Goal: Task Accomplishment & Management: Use online tool/utility

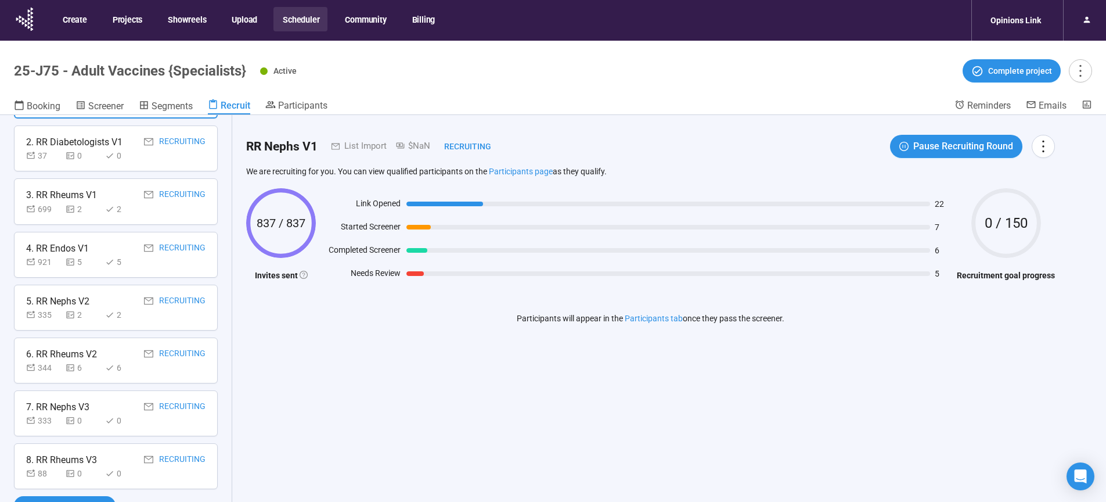
click at [301, 21] on button "Scheduler" at bounding box center [300, 19] width 54 height 24
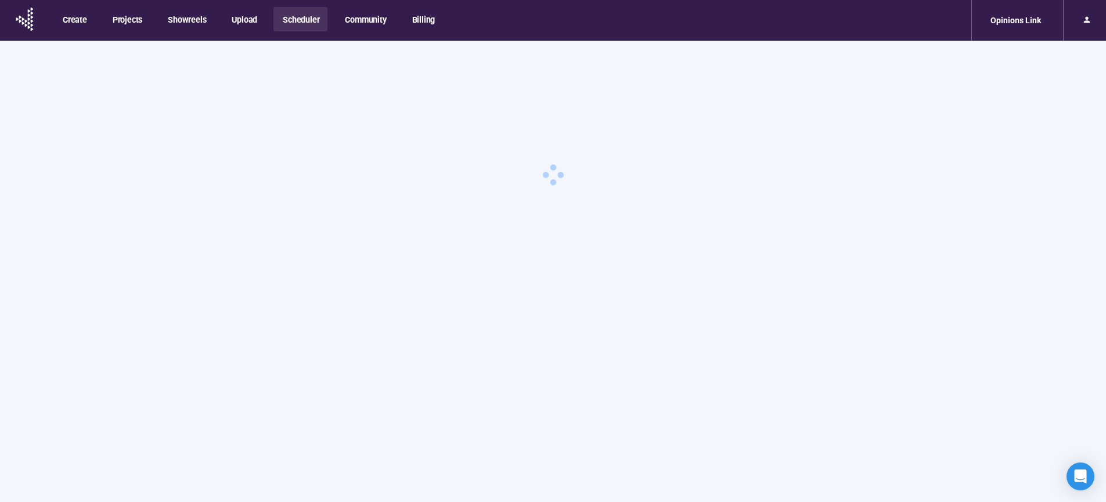
click at [302, 18] on button "Scheduler" at bounding box center [300, 19] width 54 height 24
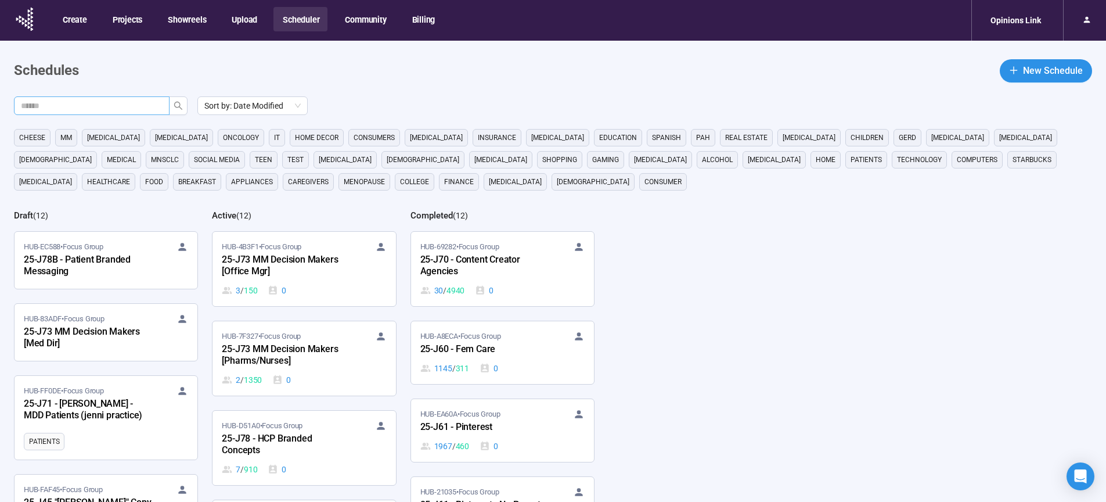
click at [124, 100] on input "text" at bounding box center [87, 105] width 132 height 13
type input "**"
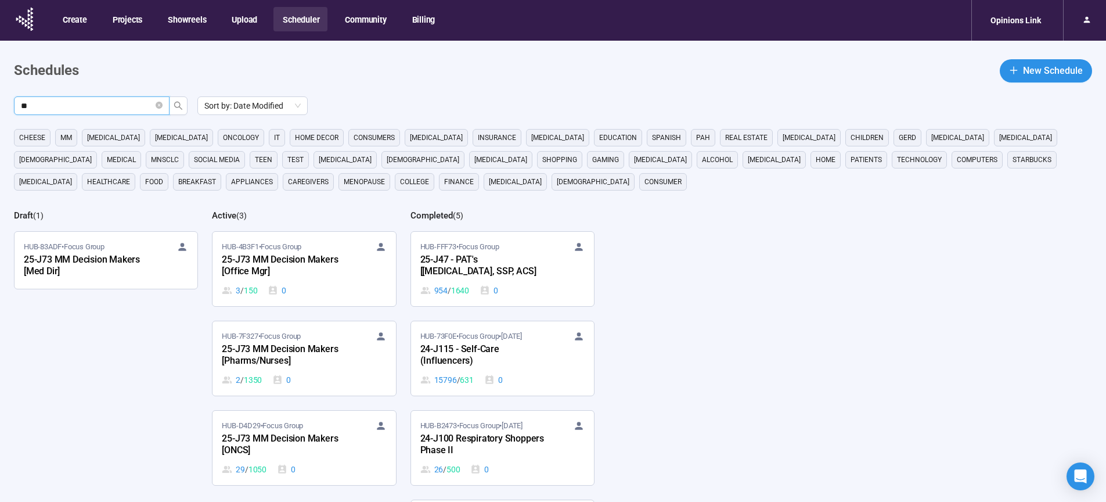
scroll to position [96, 0]
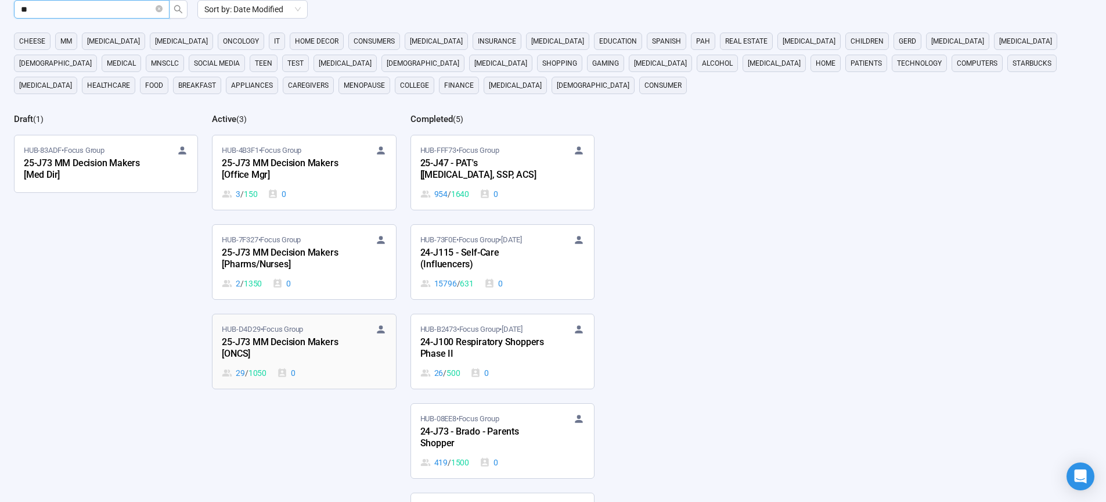
click at [265, 345] on div "25-J73 MM Decision Makers [ONCS]" at bounding box center [286, 348] width 128 height 27
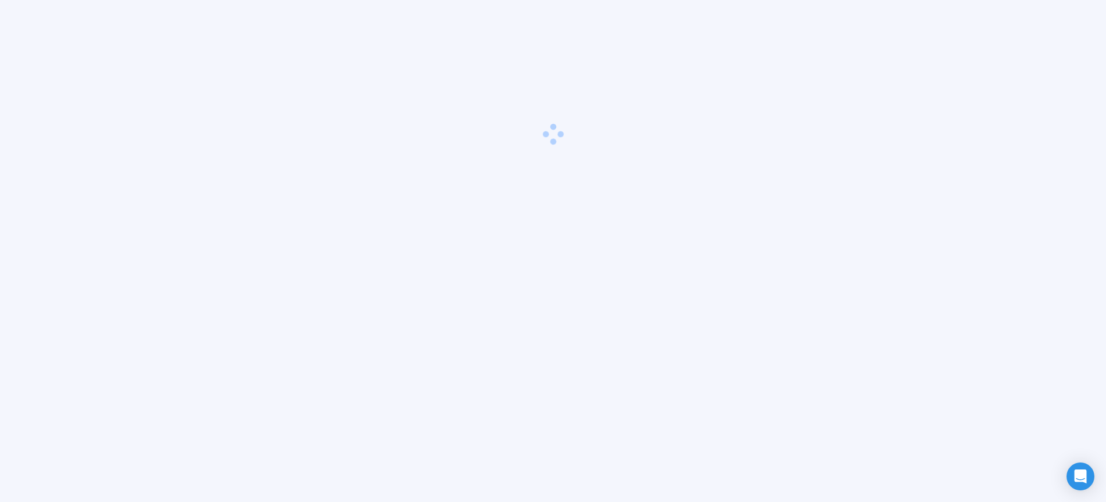
scroll to position [41, 0]
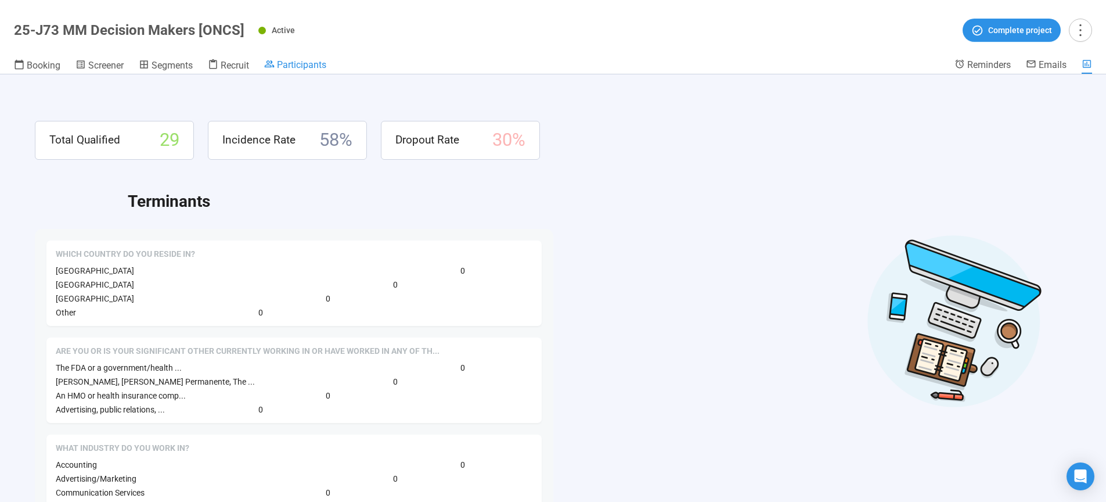
click at [303, 67] on span "Participants" at bounding box center [301, 64] width 49 height 11
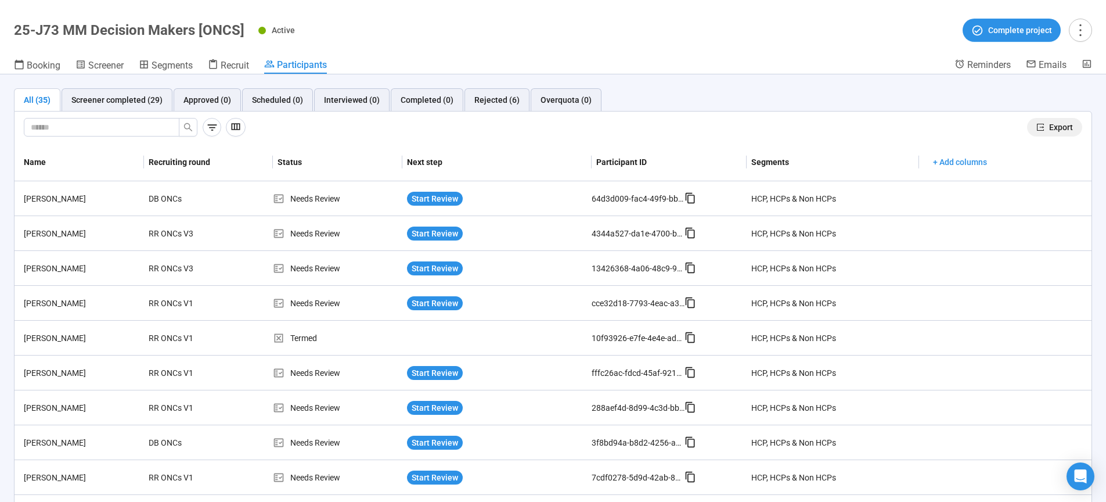
click at [1052, 125] on span "Export" at bounding box center [1061, 127] width 24 height 13
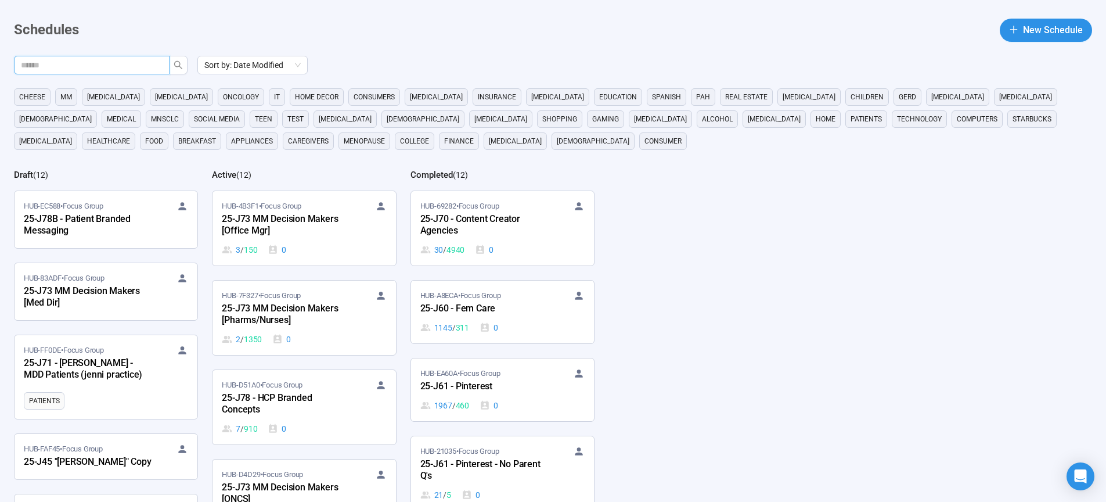
click at [116, 67] on input "text" at bounding box center [87, 65] width 132 height 13
type input "**"
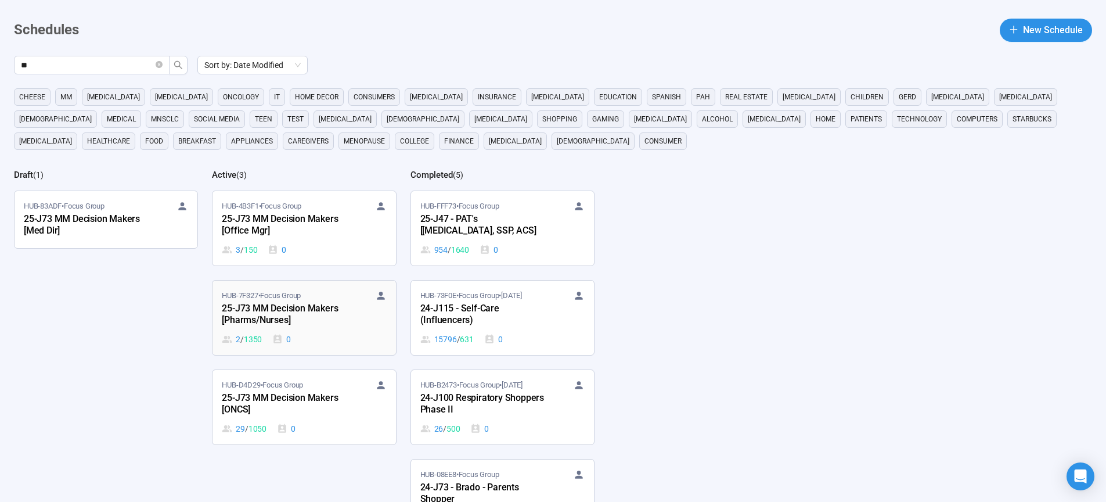
click at [279, 303] on div "25-J73 MM Decision Makers [Pharms/Nurses]" at bounding box center [286, 314] width 128 height 27
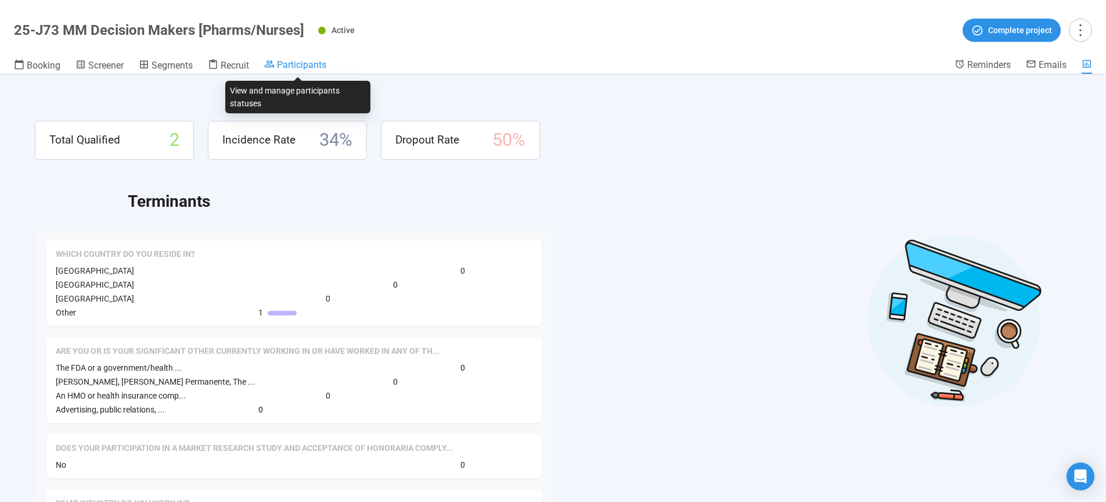
click at [300, 69] on span "Participants" at bounding box center [301, 64] width 49 height 11
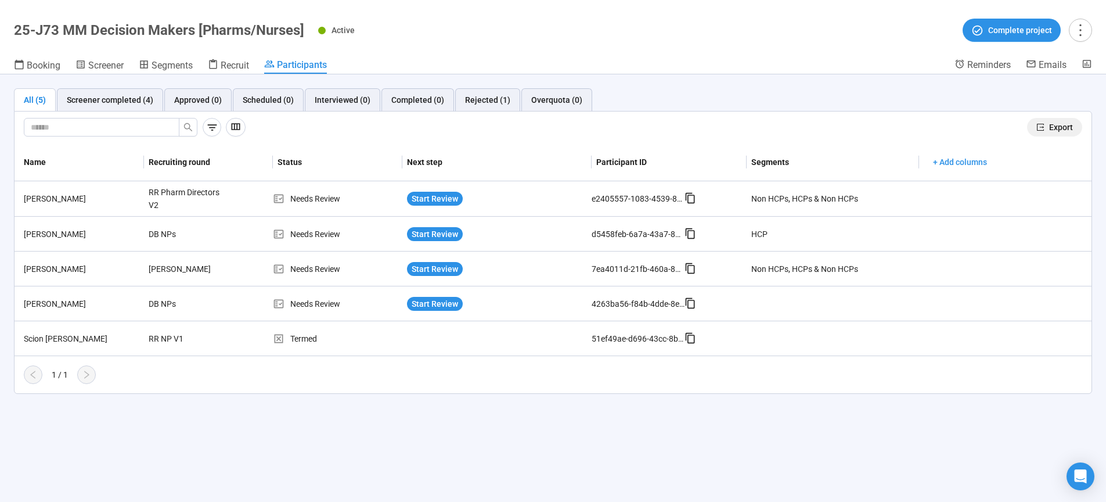
click at [1053, 128] on span "Export" at bounding box center [1061, 127] width 24 height 13
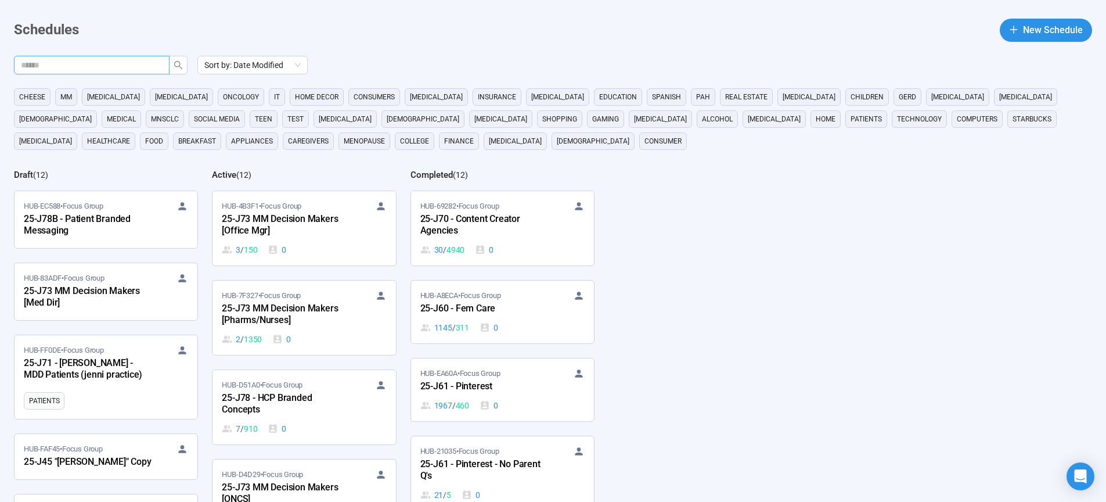
click at [138, 65] on input "text" at bounding box center [87, 65] width 132 height 13
type input "**"
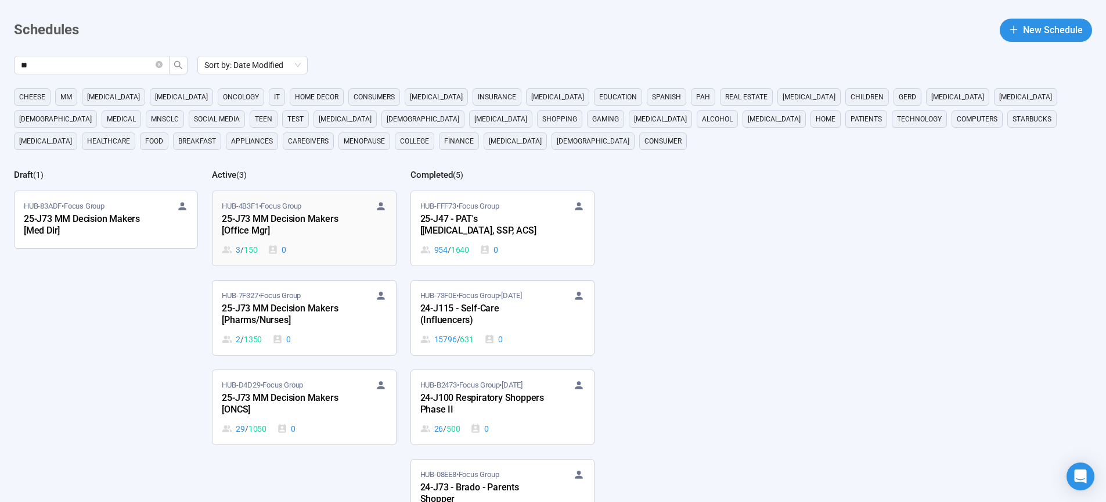
click at [266, 218] on div "25-J73 MM Decision Makers [Office Mgr]" at bounding box center [286, 225] width 128 height 27
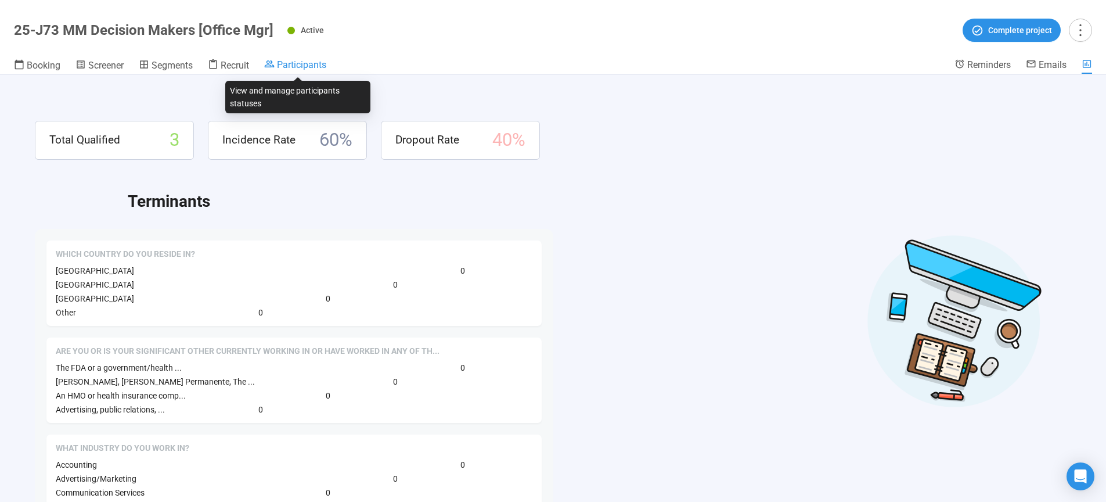
click at [305, 66] on span "Participants" at bounding box center [301, 64] width 49 height 11
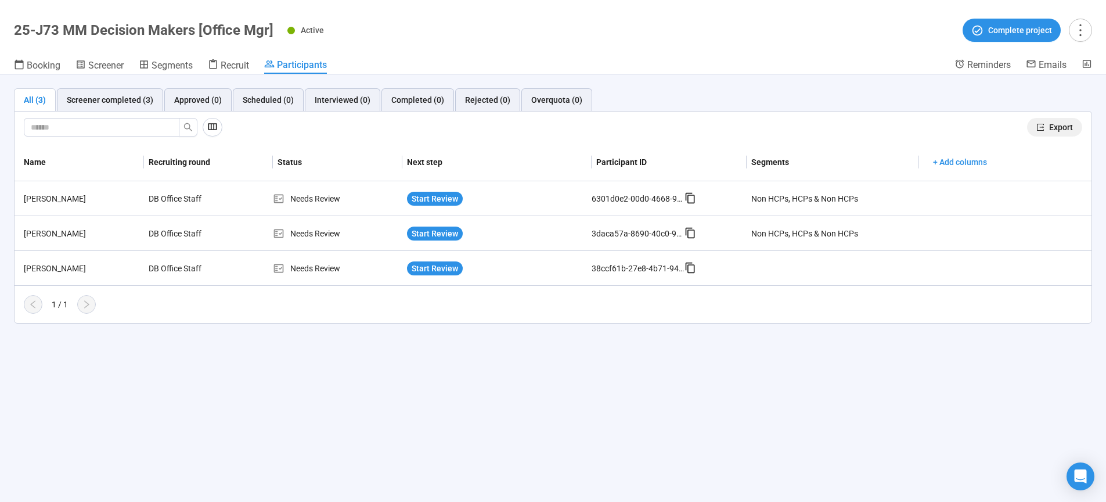
click at [1056, 125] on span "Export" at bounding box center [1061, 127] width 24 height 13
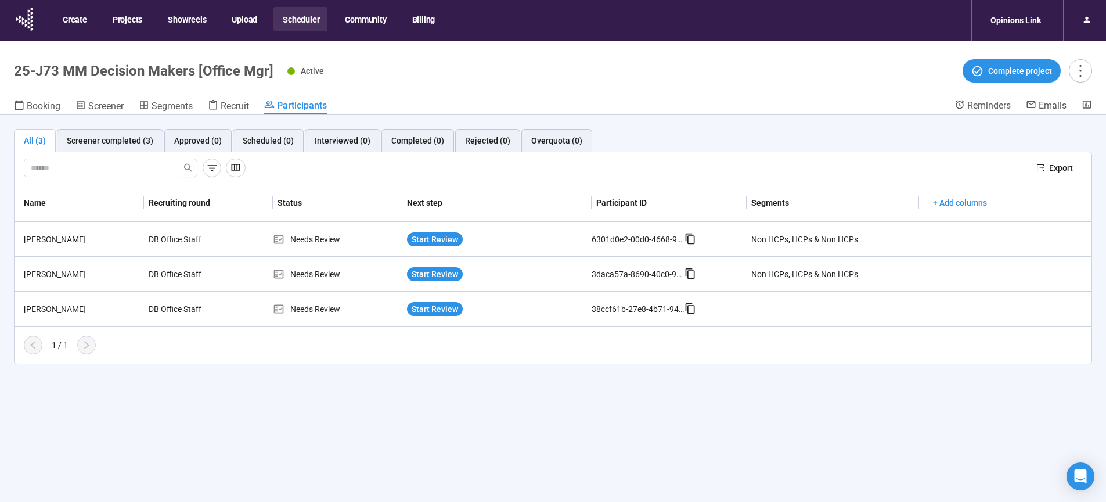
scroll to position [41, 0]
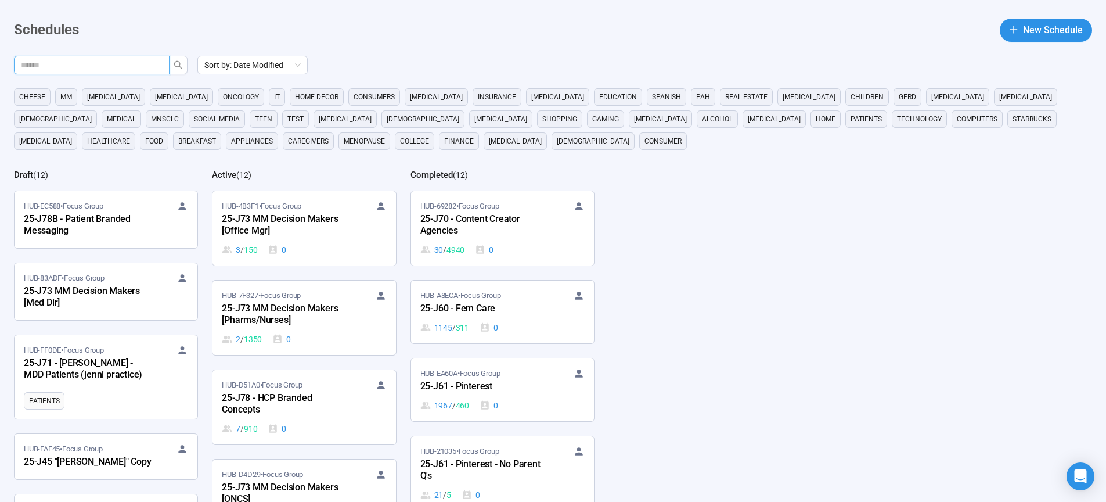
click at [95, 62] on input "text" at bounding box center [87, 65] width 132 height 13
type input "**"
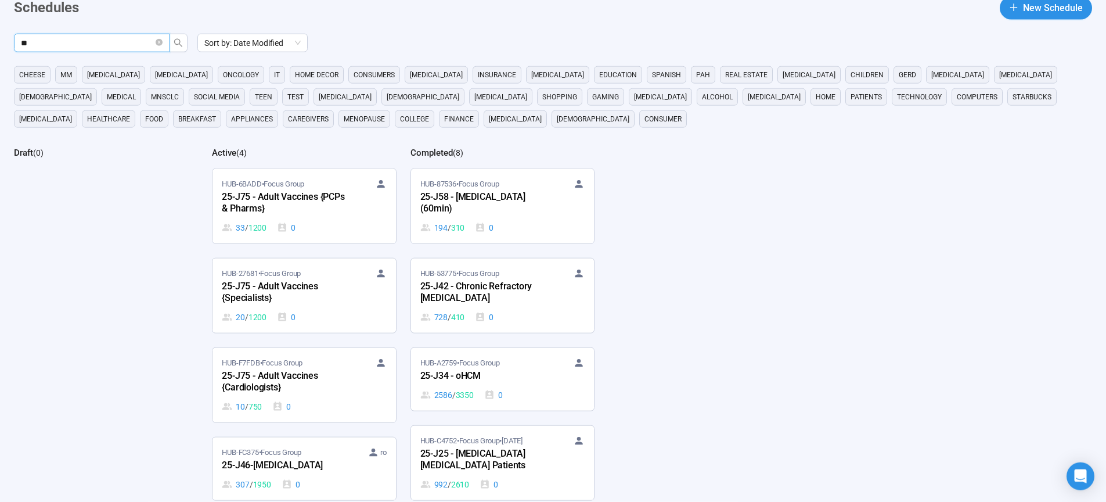
scroll to position [96, 0]
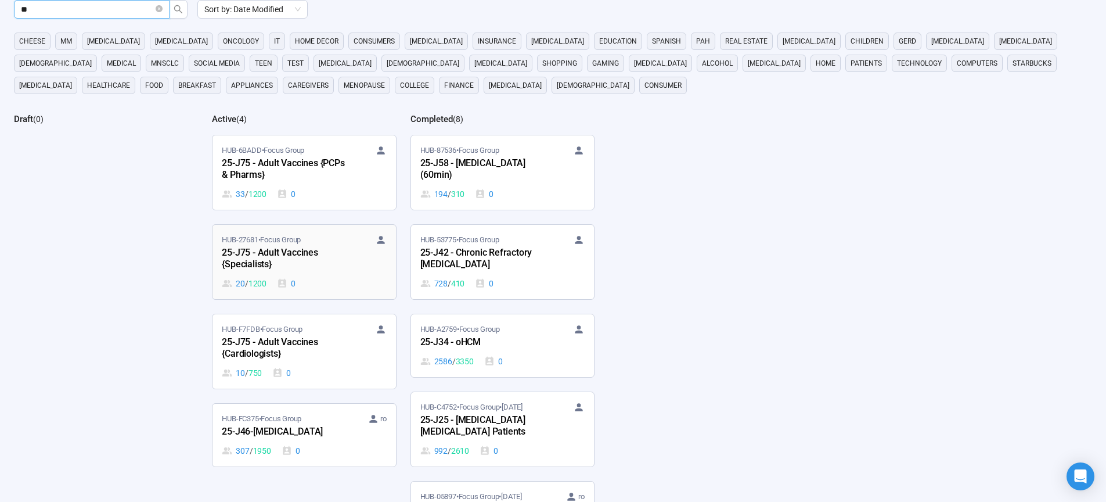
click at [257, 261] on div "25-J75 - Adult Vaccines {Specialists}" at bounding box center [286, 259] width 128 height 27
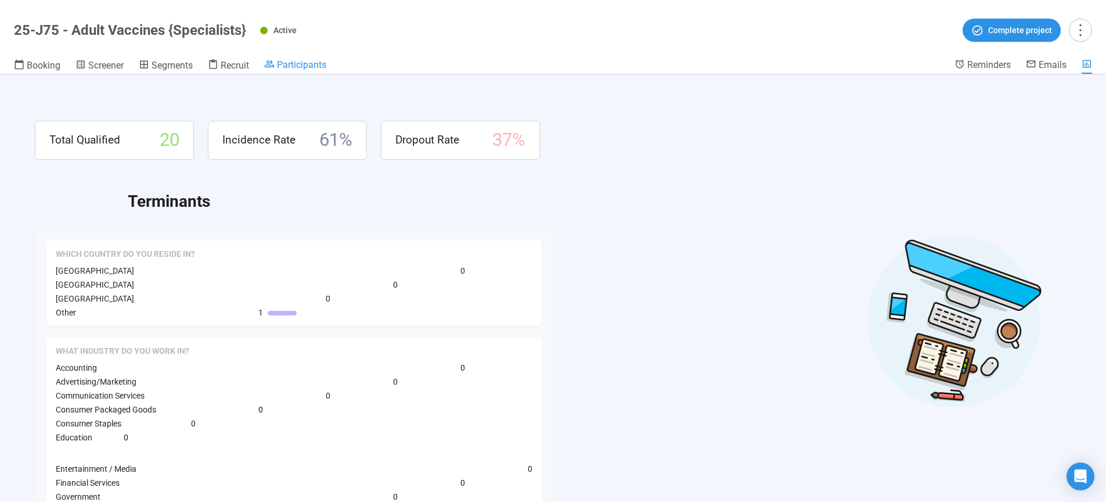
click at [294, 59] on div "Participants" at bounding box center [295, 65] width 62 height 12
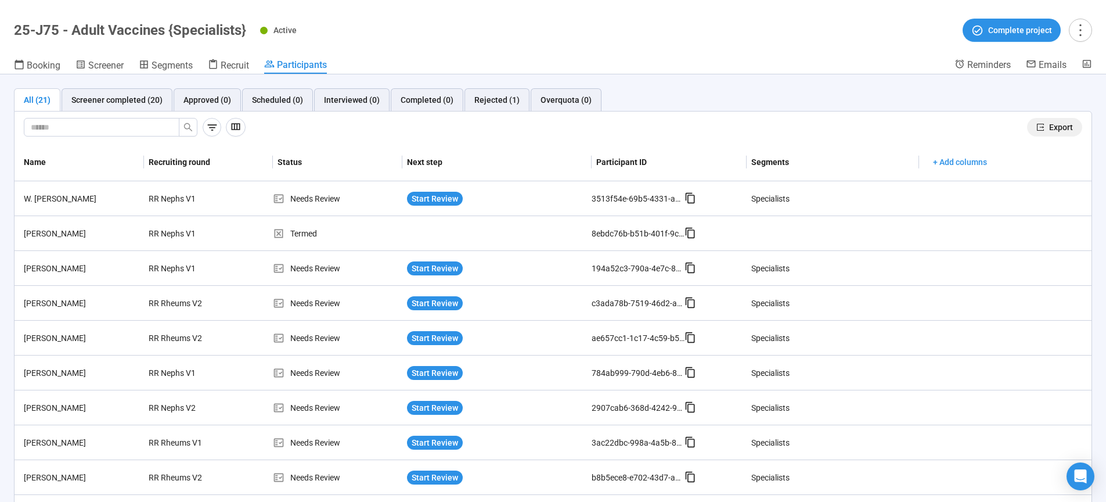
click at [1049, 122] on span "Export" at bounding box center [1061, 127] width 24 height 13
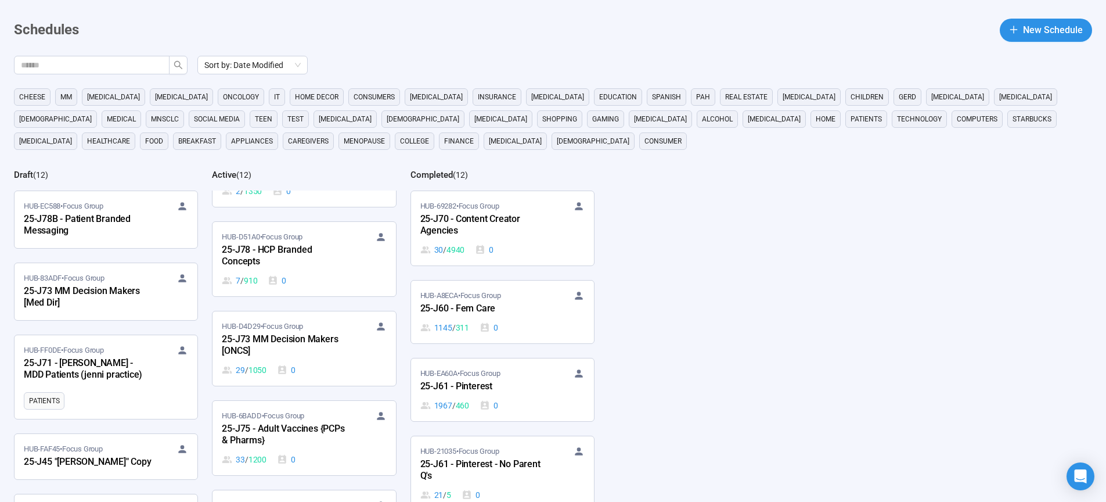
scroll to position [247, 0]
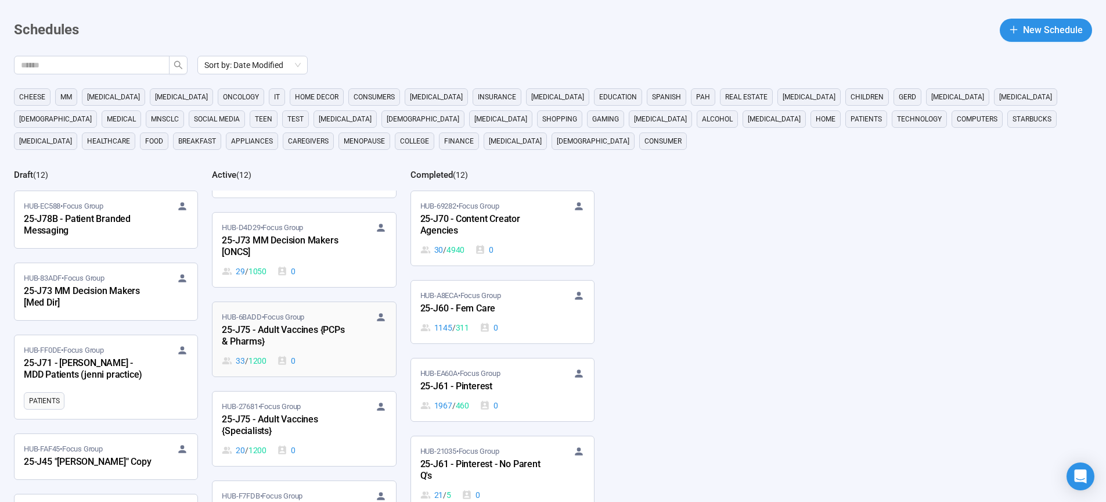
click at [281, 330] on div "25-J75 - Adult Vaccines {PCPs & Pharms}" at bounding box center [286, 336] width 128 height 27
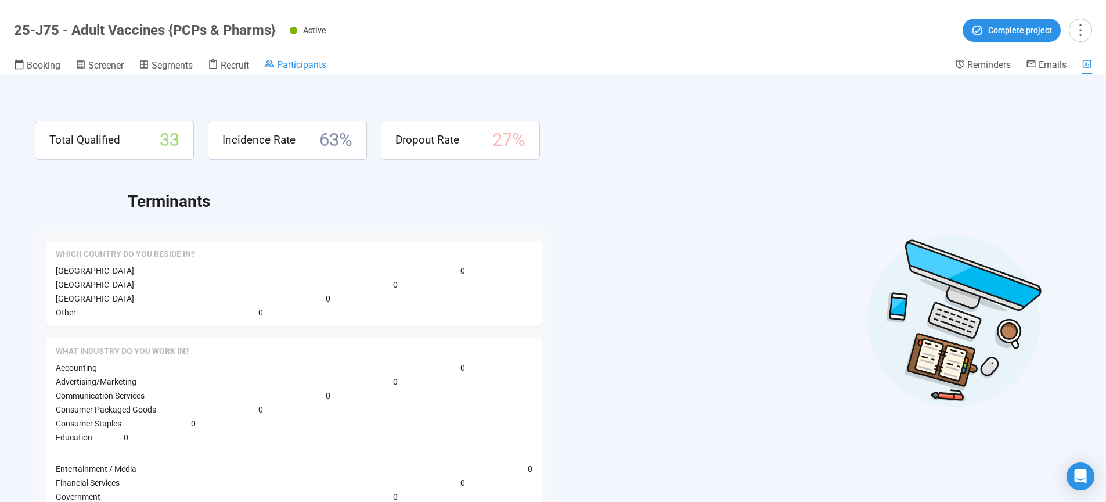
click at [309, 67] on span "Participants" at bounding box center [301, 64] width 49 height 11
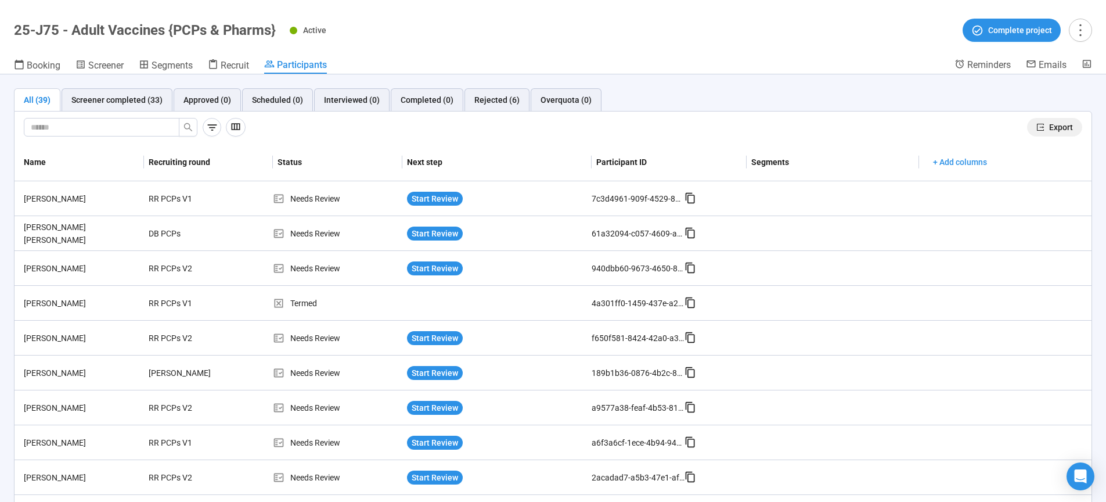
click at [1051, 127] on span "Export" at bounding box center [1061, 127] width 24 height 13
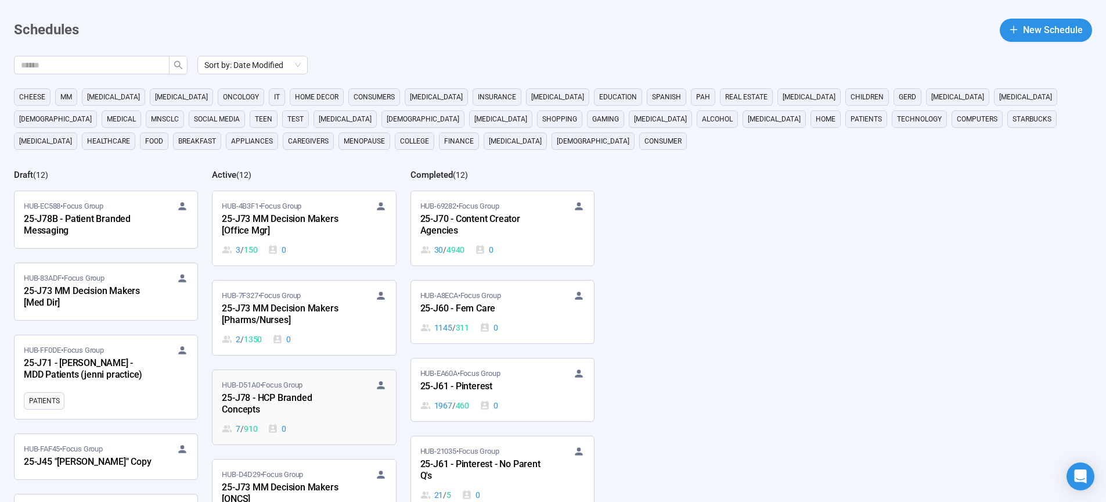
click at [274, 408] on div "25-J78 - HCP Branded Concepts" at bounding box center [286, 404] width 128 height 27
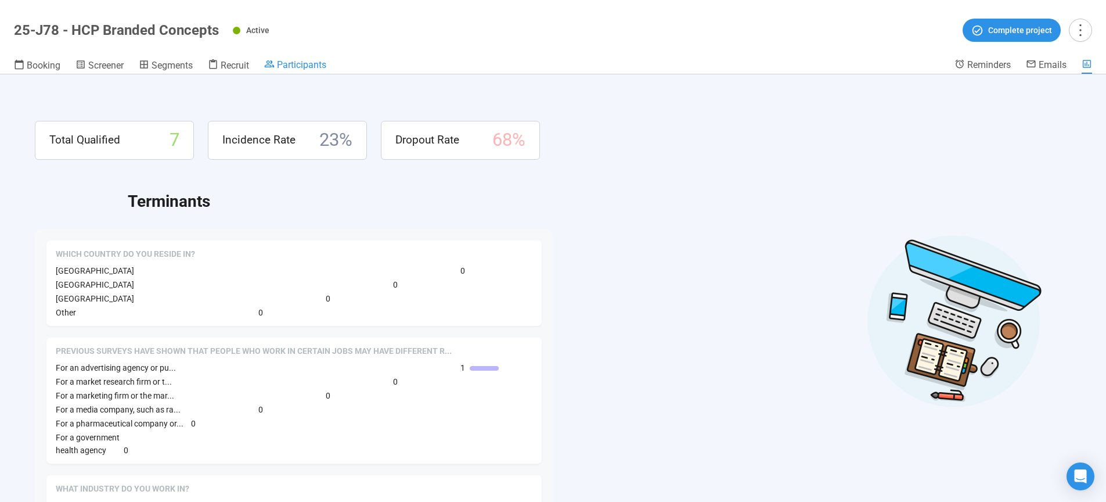
click at [301, 66] on span "Participants" at bounding box center [301, 64] width 49 height 11
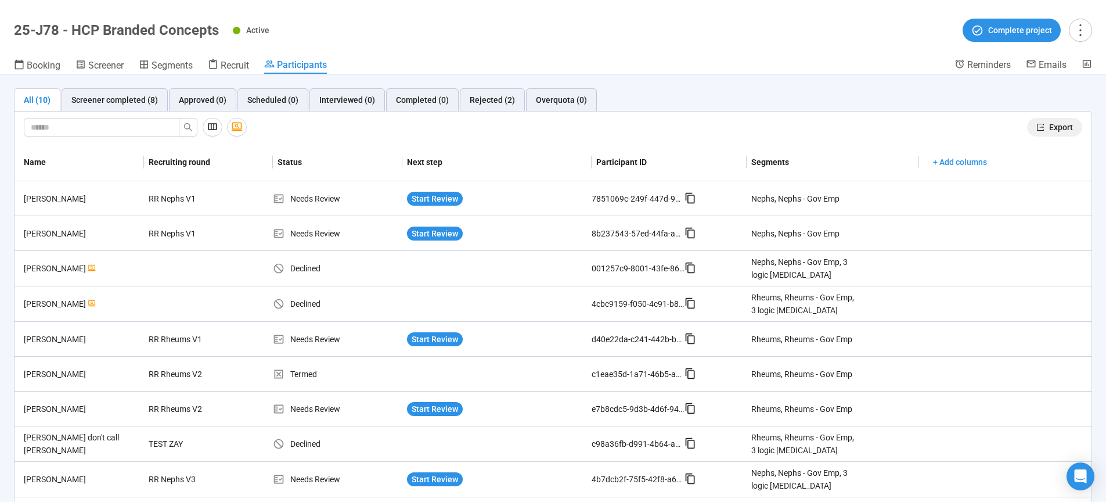
click at [1058, 124] on span "Export" at bounding box center [1061, 127] width 24 height 13
click at [116, 62] on span "Screener" at bounding box center [105, 65] width 35 height 11
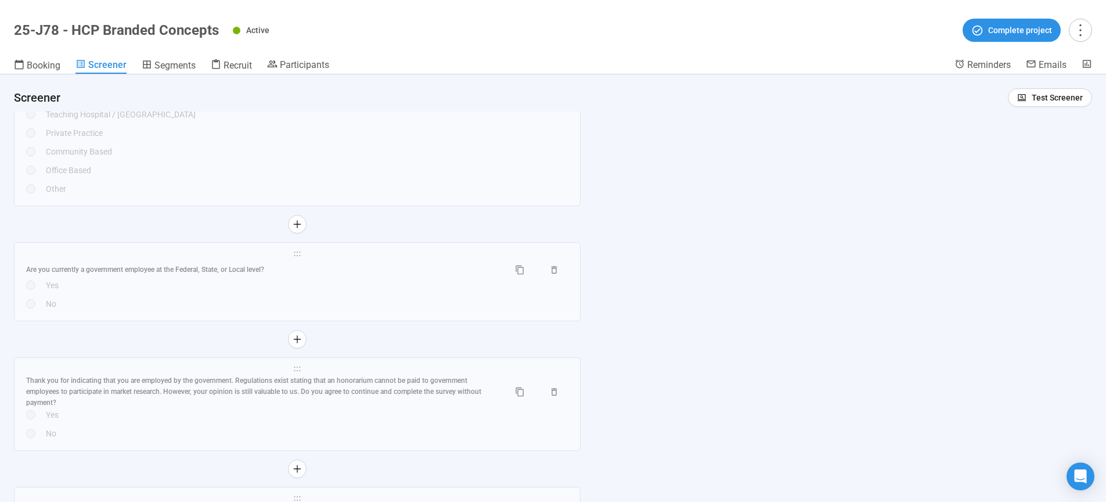
scroll to position [6109, 0]
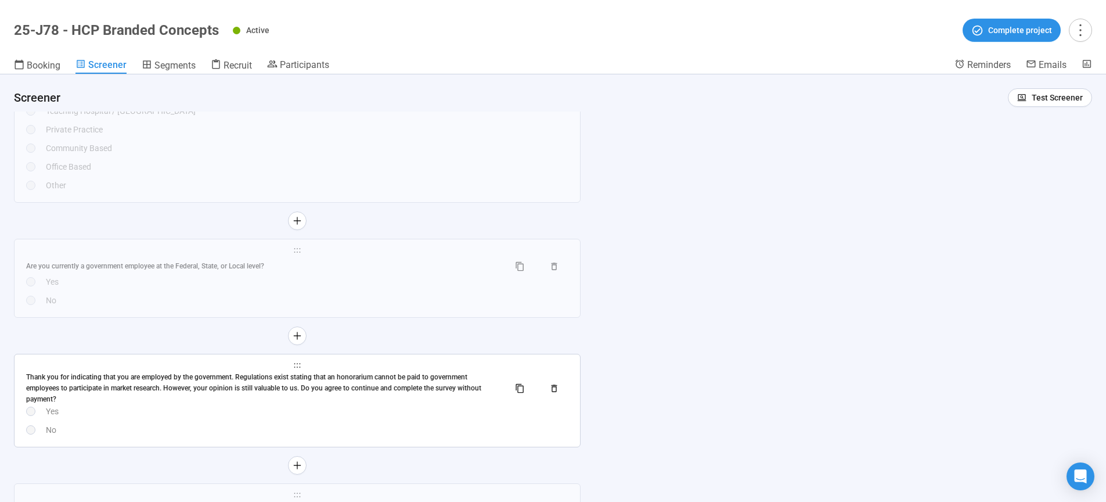
click at [374, 417] on div "Yes" at bounding box center [307, 411] width 522 height 13
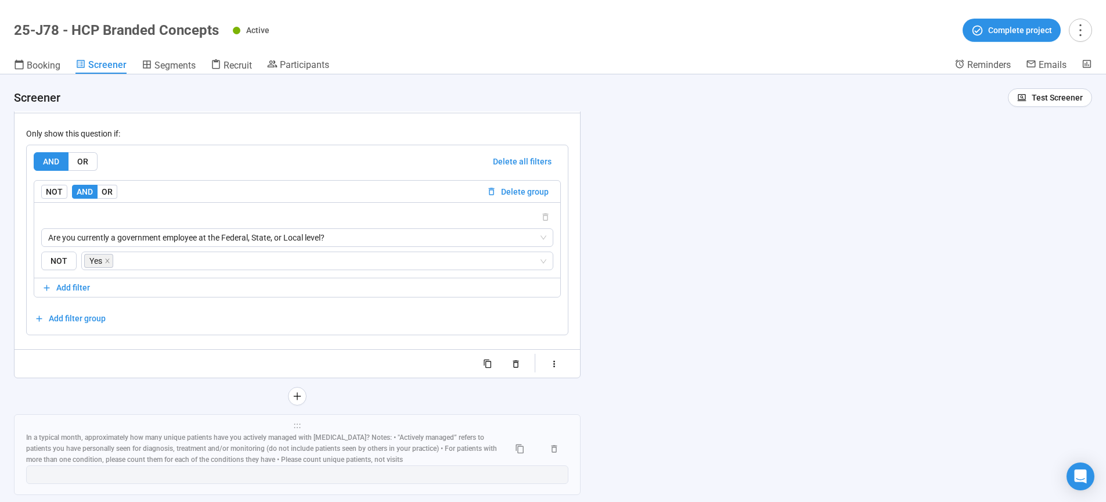
scroll to position [6351, 0]
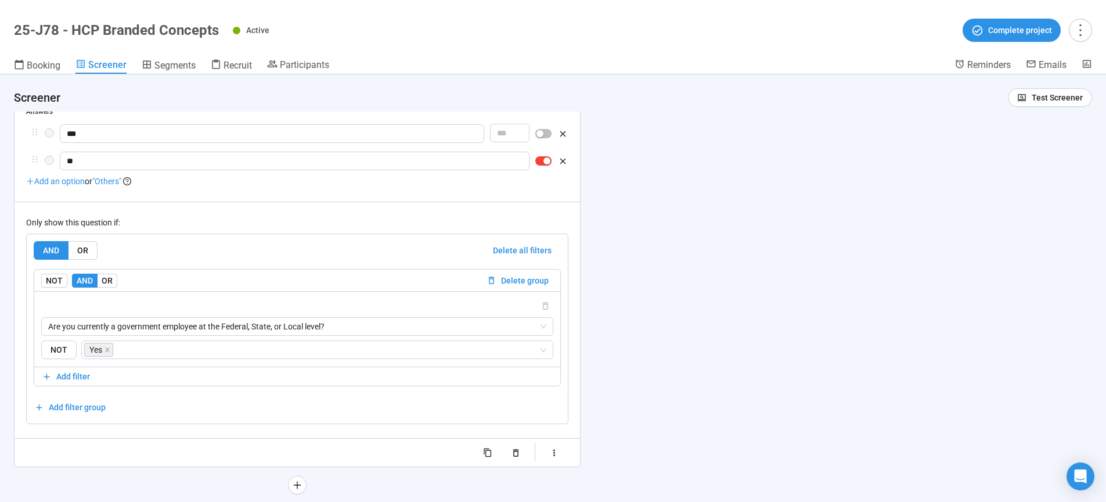
click at [817, 349] on div "**********" at bounding box center [553, 287] width 1106 height 427
